Goal: Information Seeking & Learning: Learn about a topic

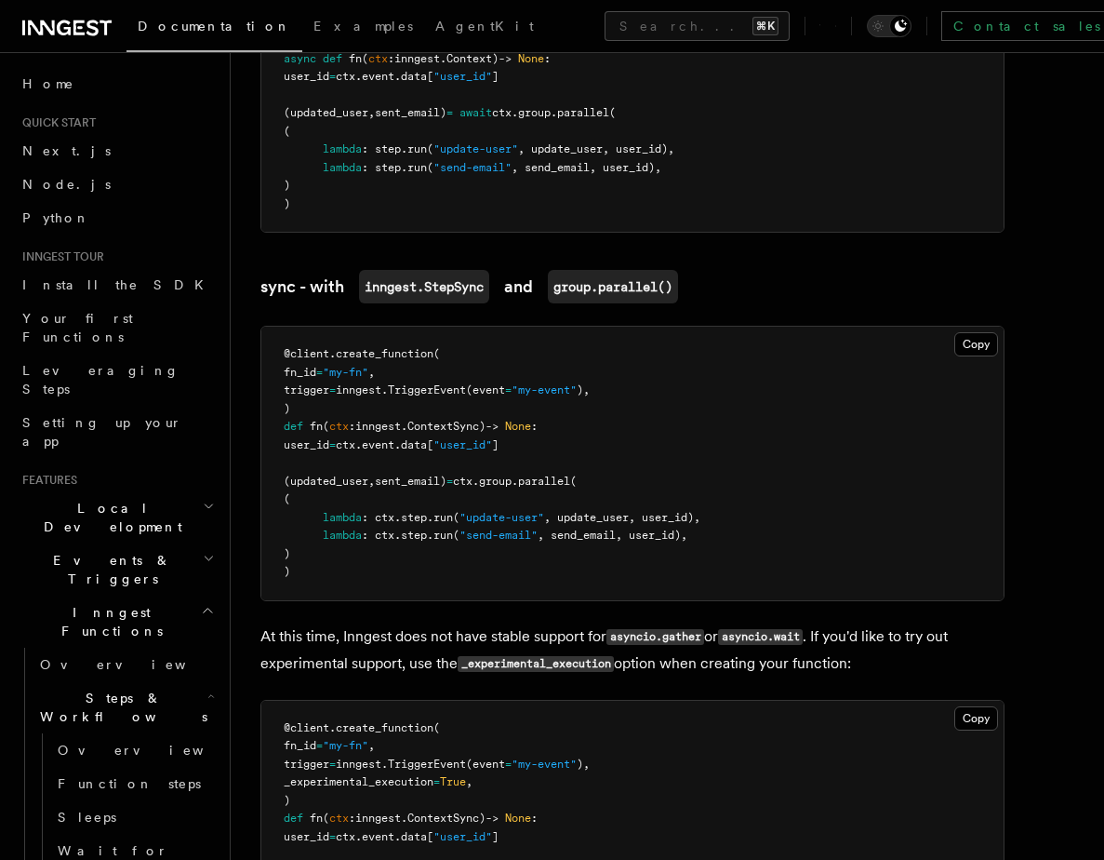
scroll to position [1648, 0]
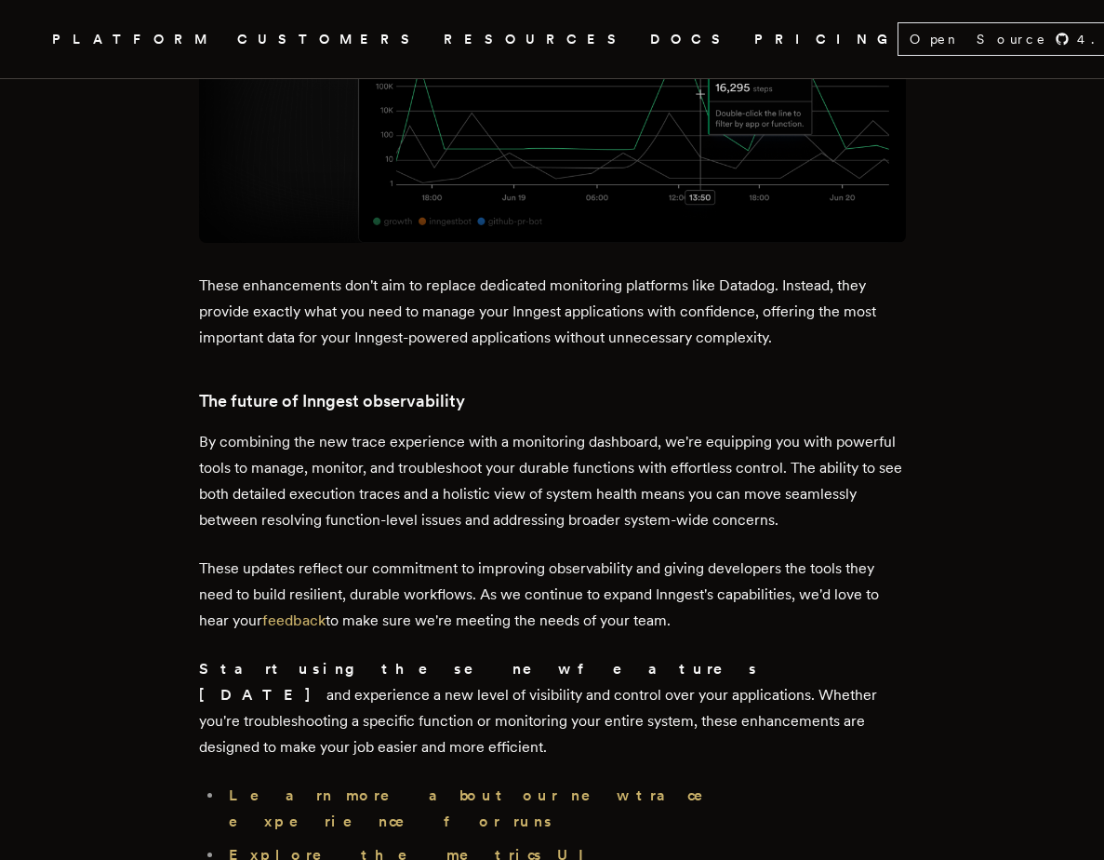
scroll to position [4770, 0]
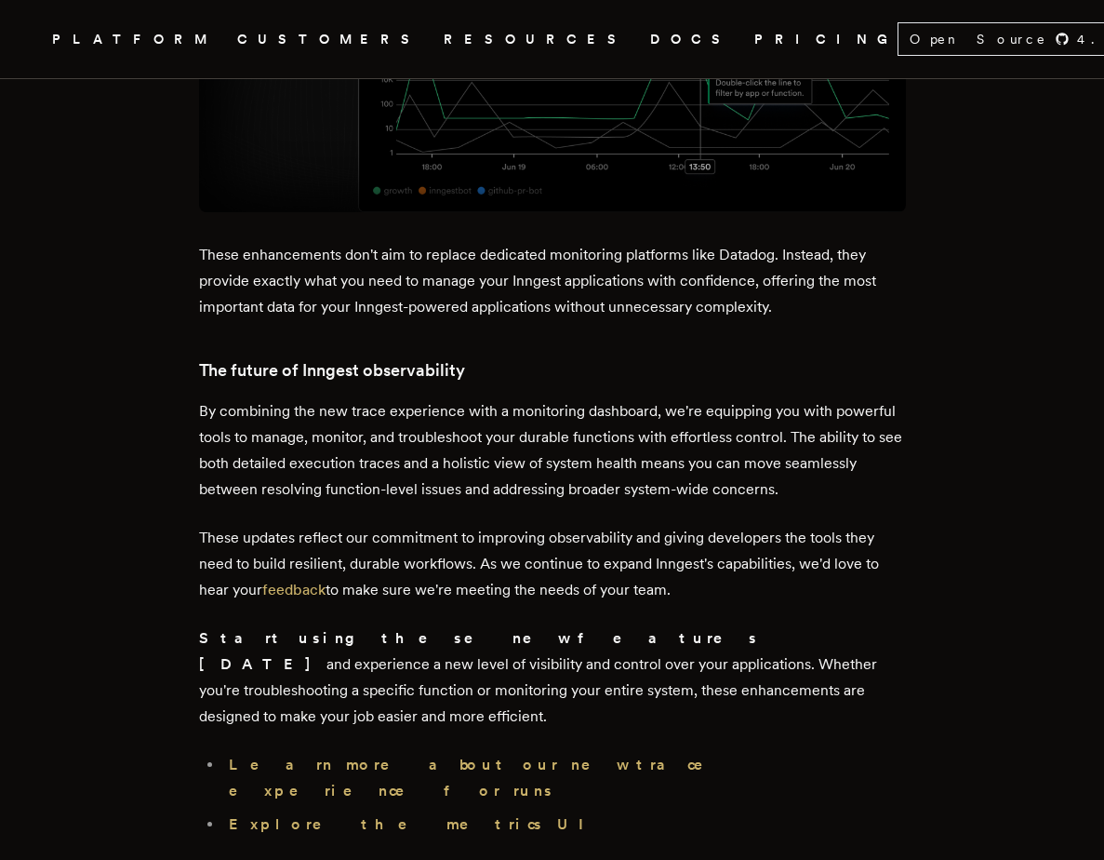
scroll to position [4815, 0]
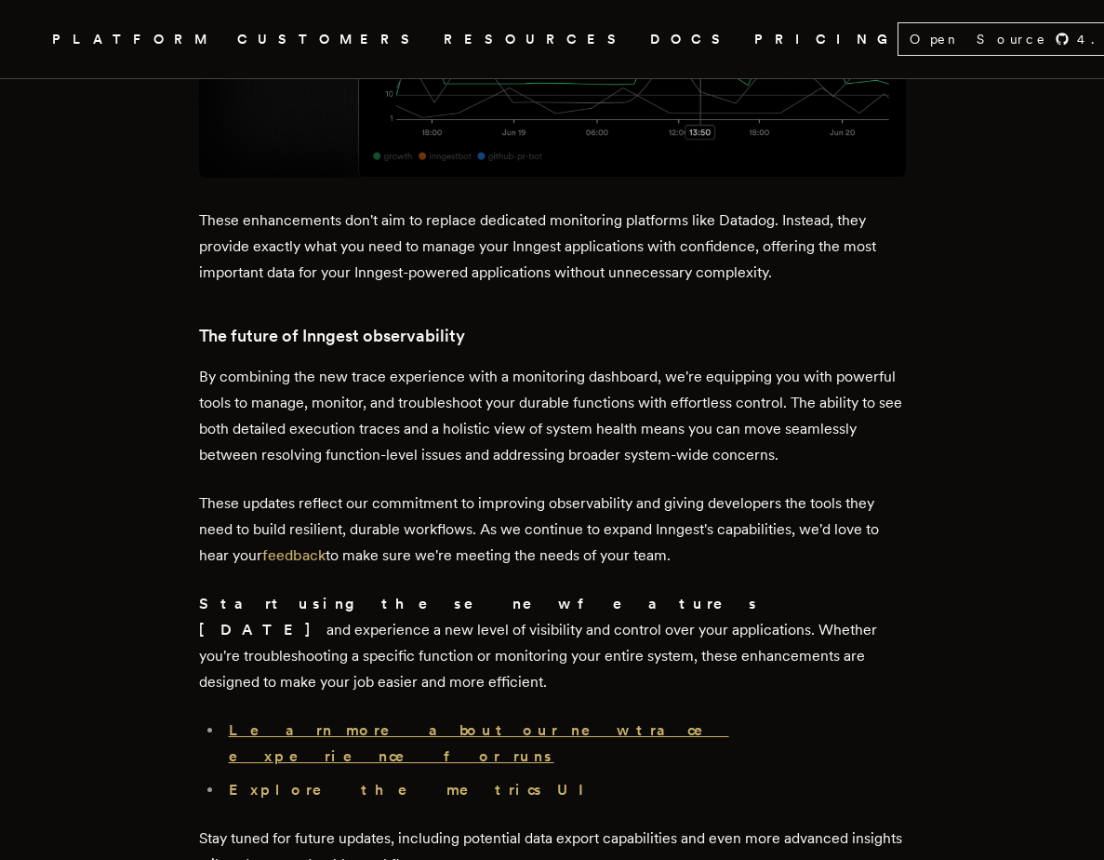
click at [389, 721] on strong "Learn more about our new trace experience for runs" at bounding box center [479, 743] width 500 height 44
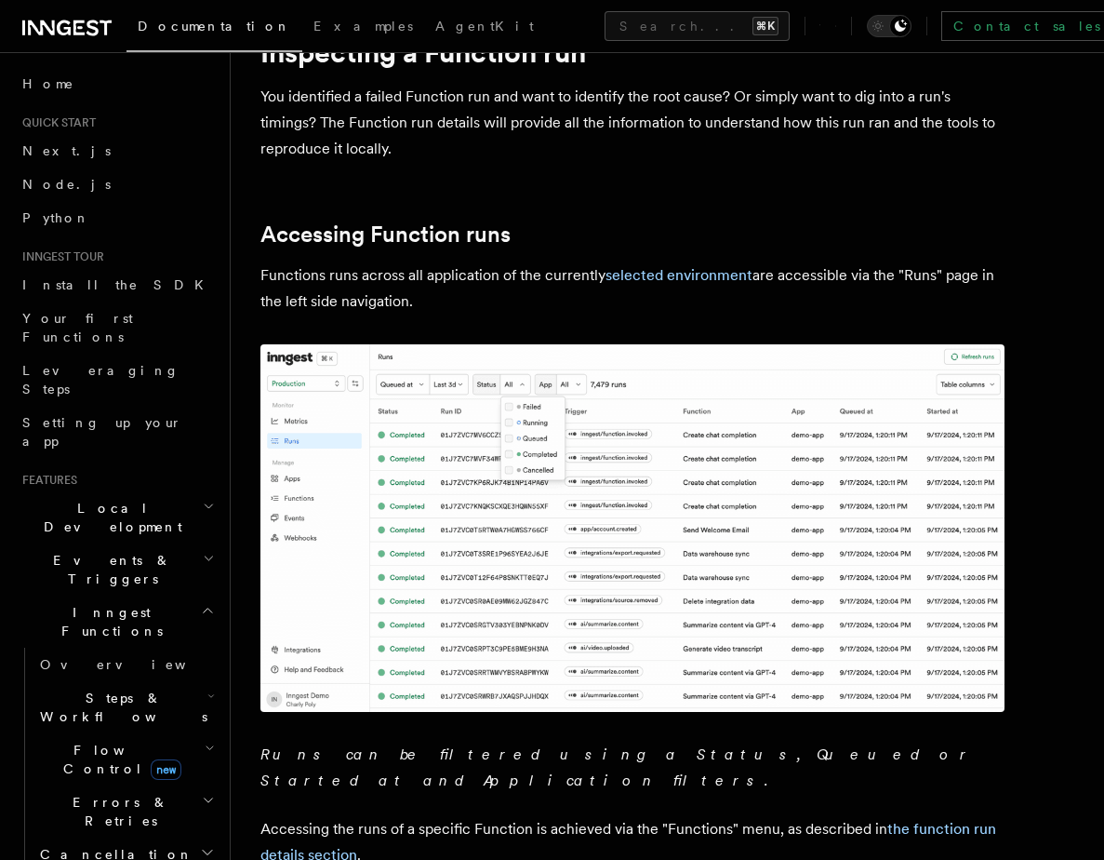
scroll to position [43, 0]
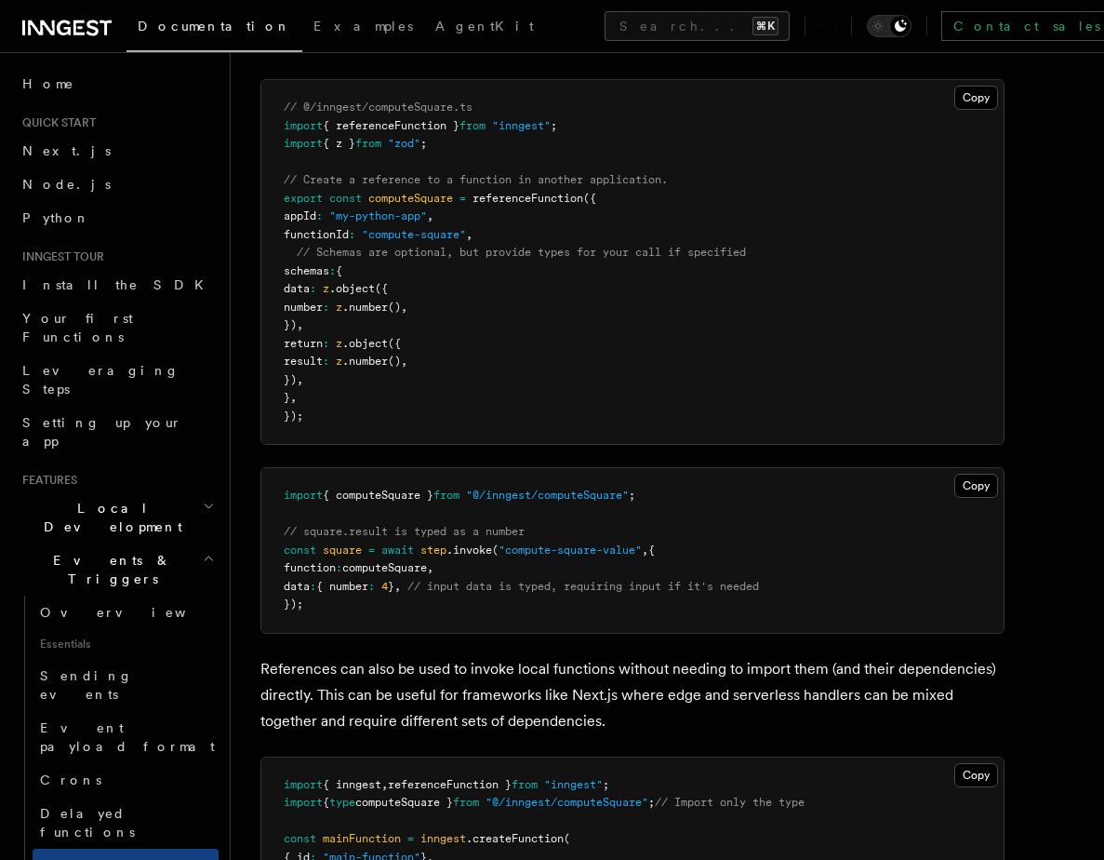
scroll to position [1430, 0]
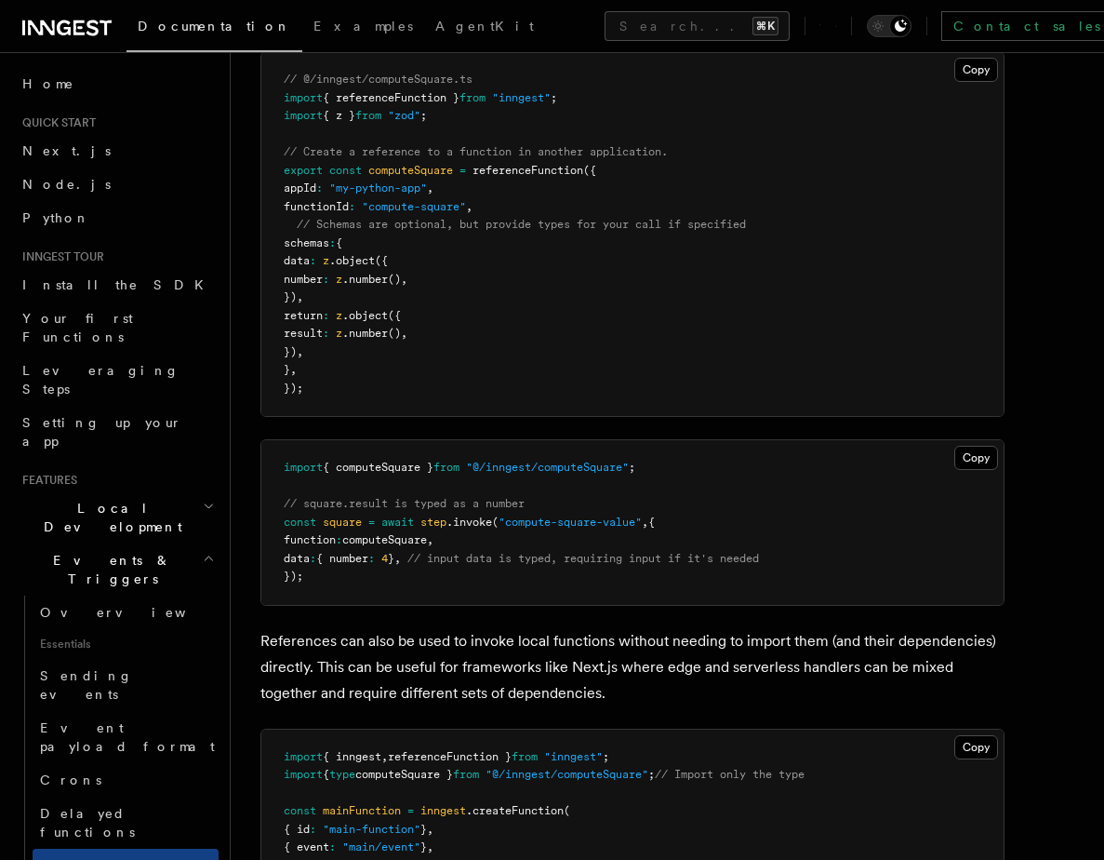
click at [498, 667] on p "References can also be used to invoke local functions without needing to import…" at bounding box center [632, 667] width 744 height 78
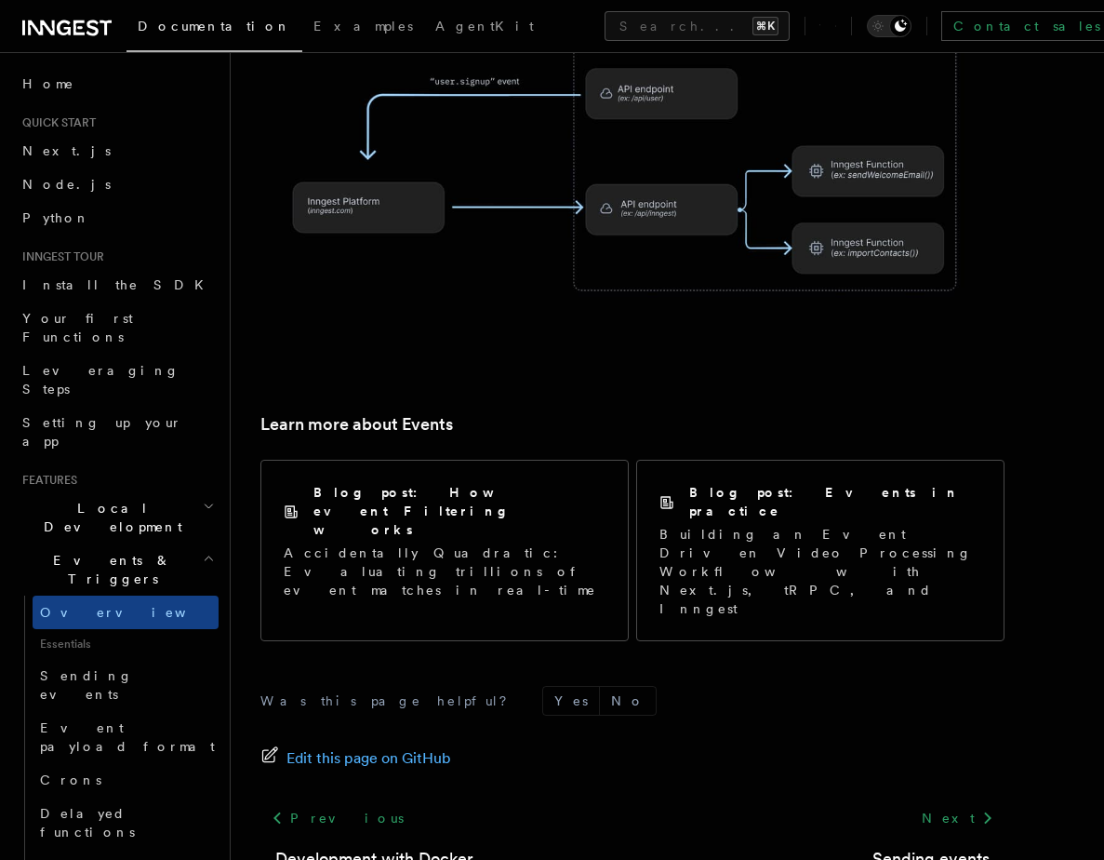
scroll to position [1163, 0]
